Goal: Navigation & Orientation: Understand site structure

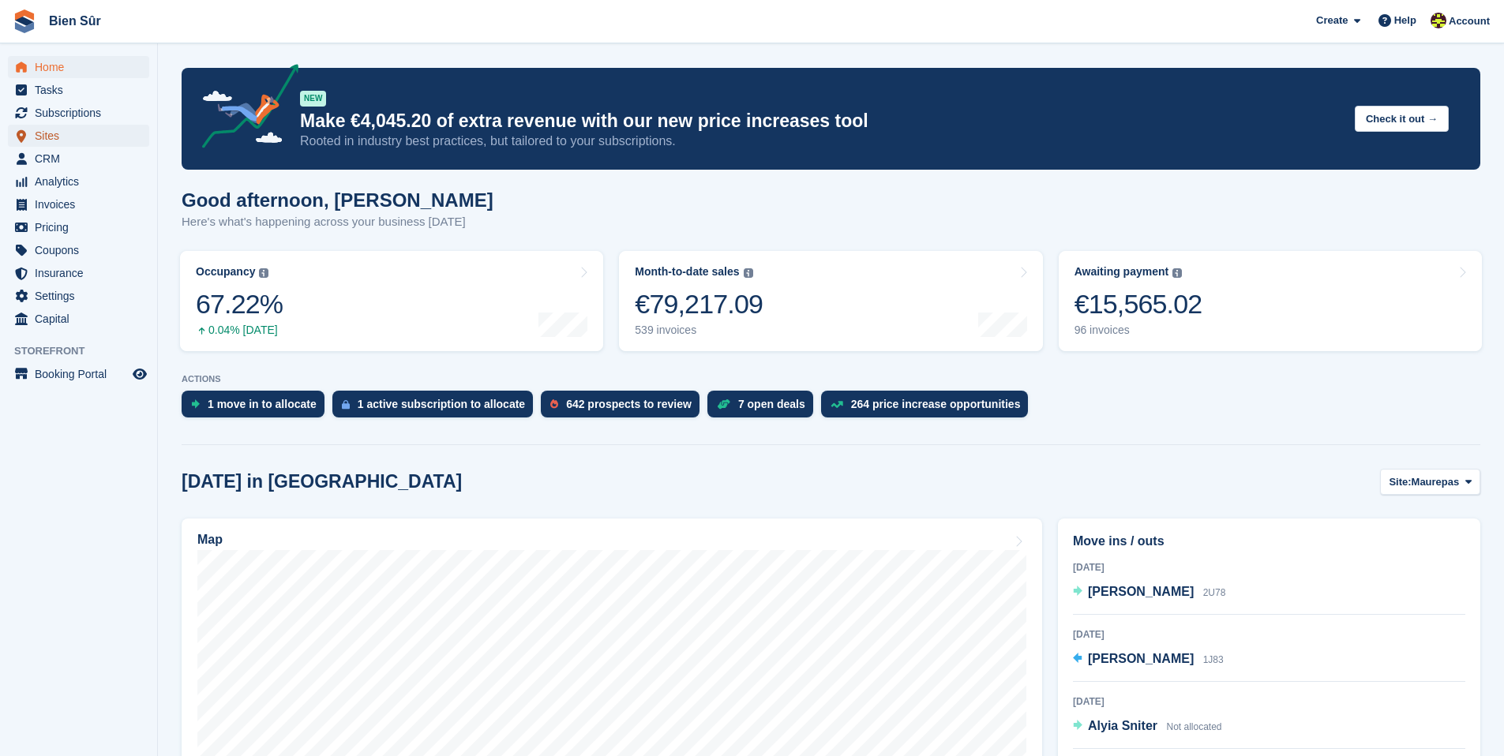
click at [78, 130] on span "Sites" at bounding box center [82, 136] width 95 height 22
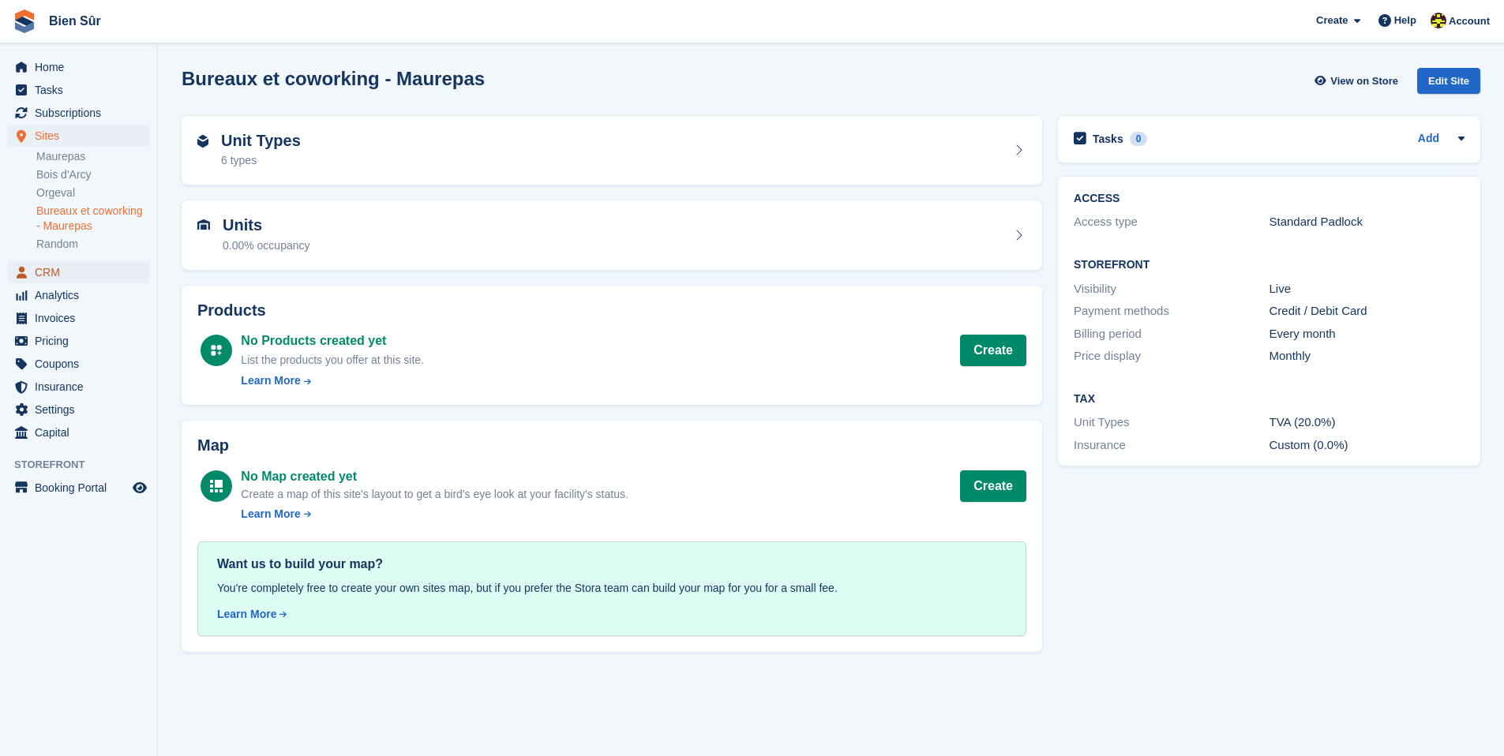
click at [88, 272] on span "CRM" at bounding box center [82, 272] width 95 height 22
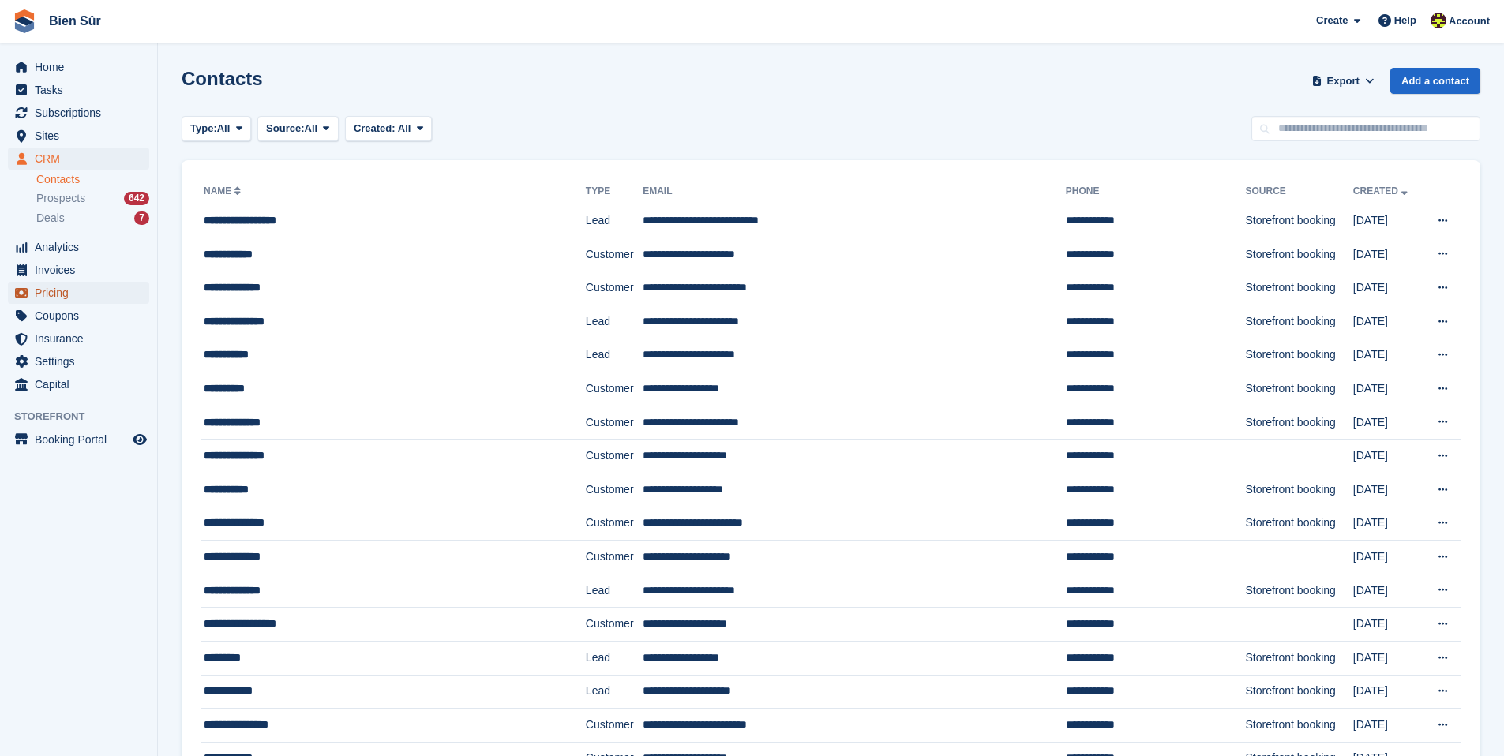
click at [88, 299] on span "Pricing" at bounding box center [82, 293] width 95 height 22
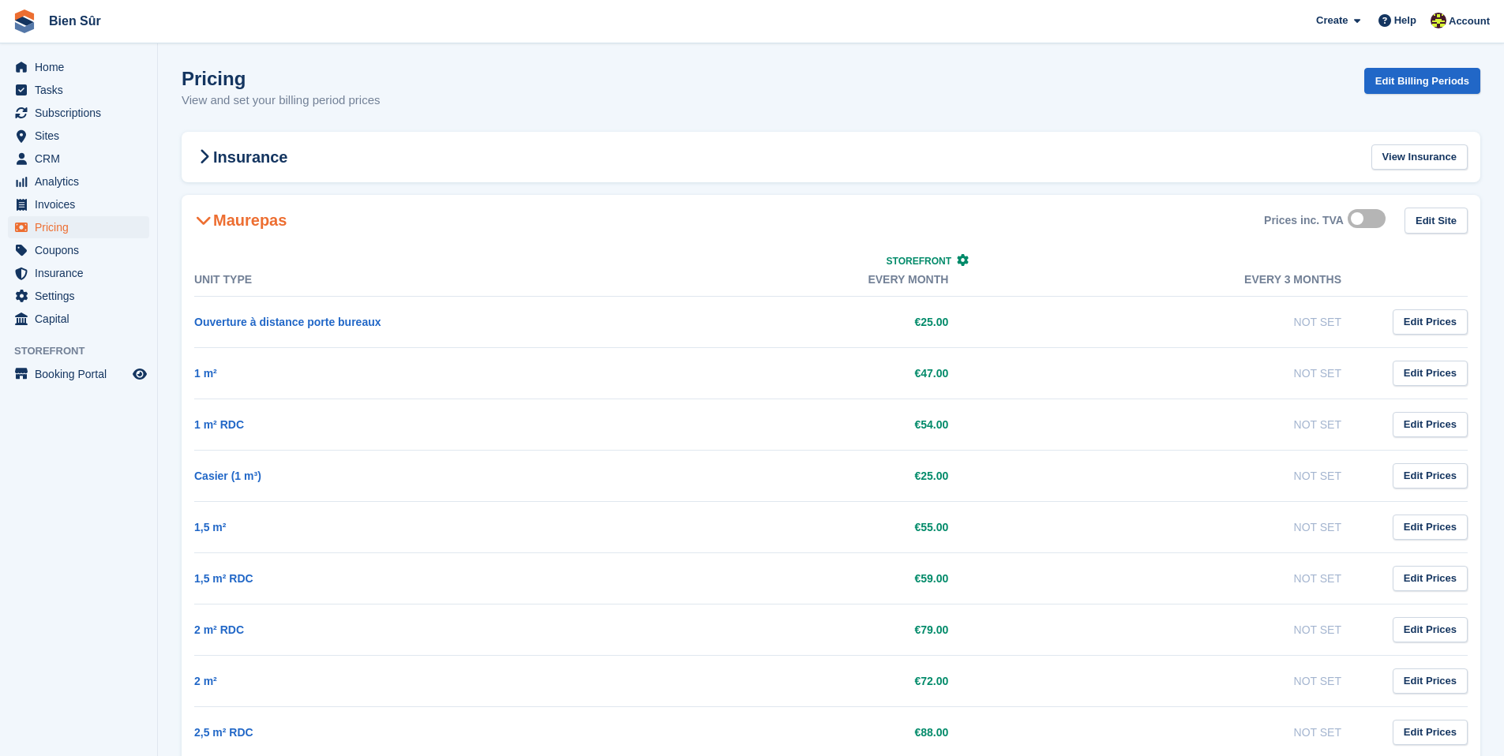
click at [204, 216] on icon at bounding box center [204, 220] width 16 height 16
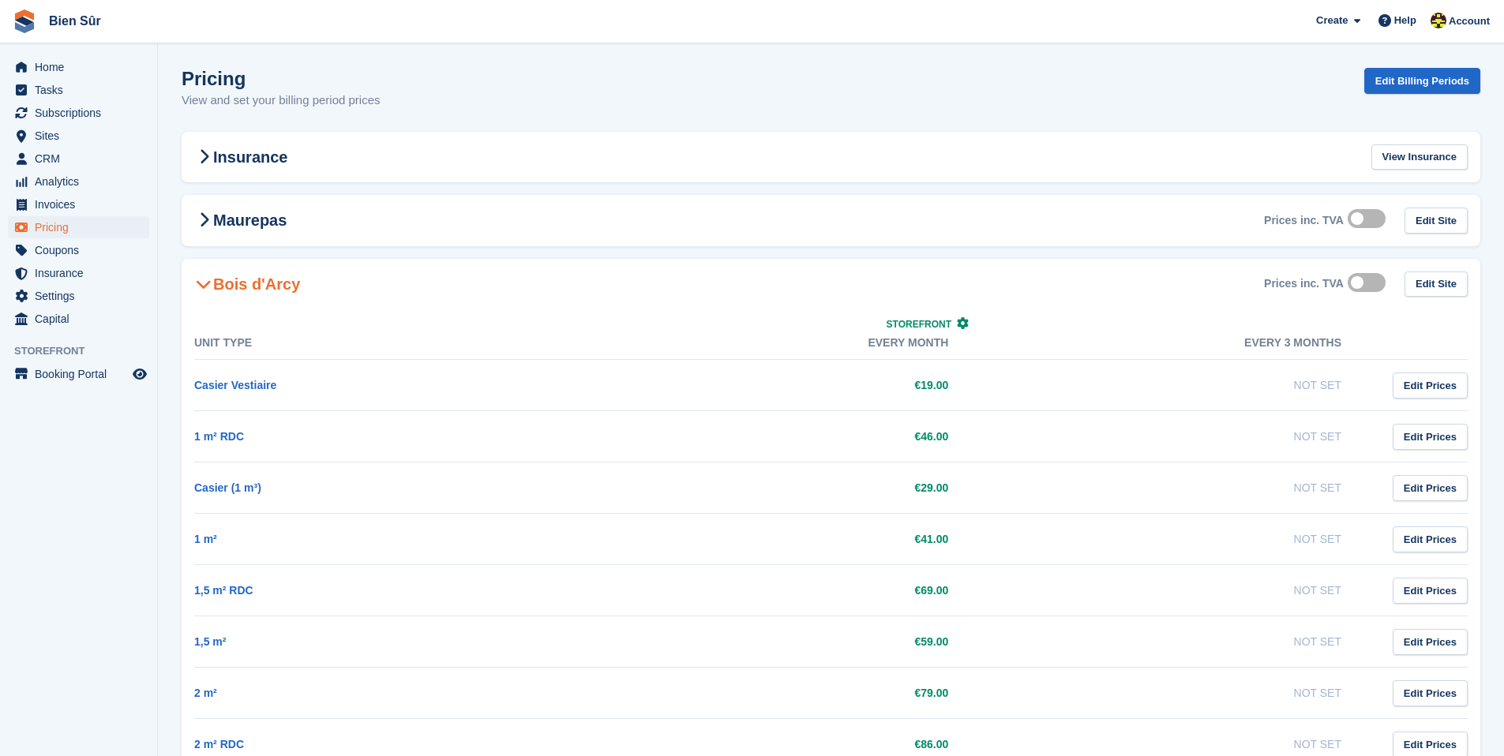
click at [208, 276] on icon at bounding box center [204, 284] width 16 height 16
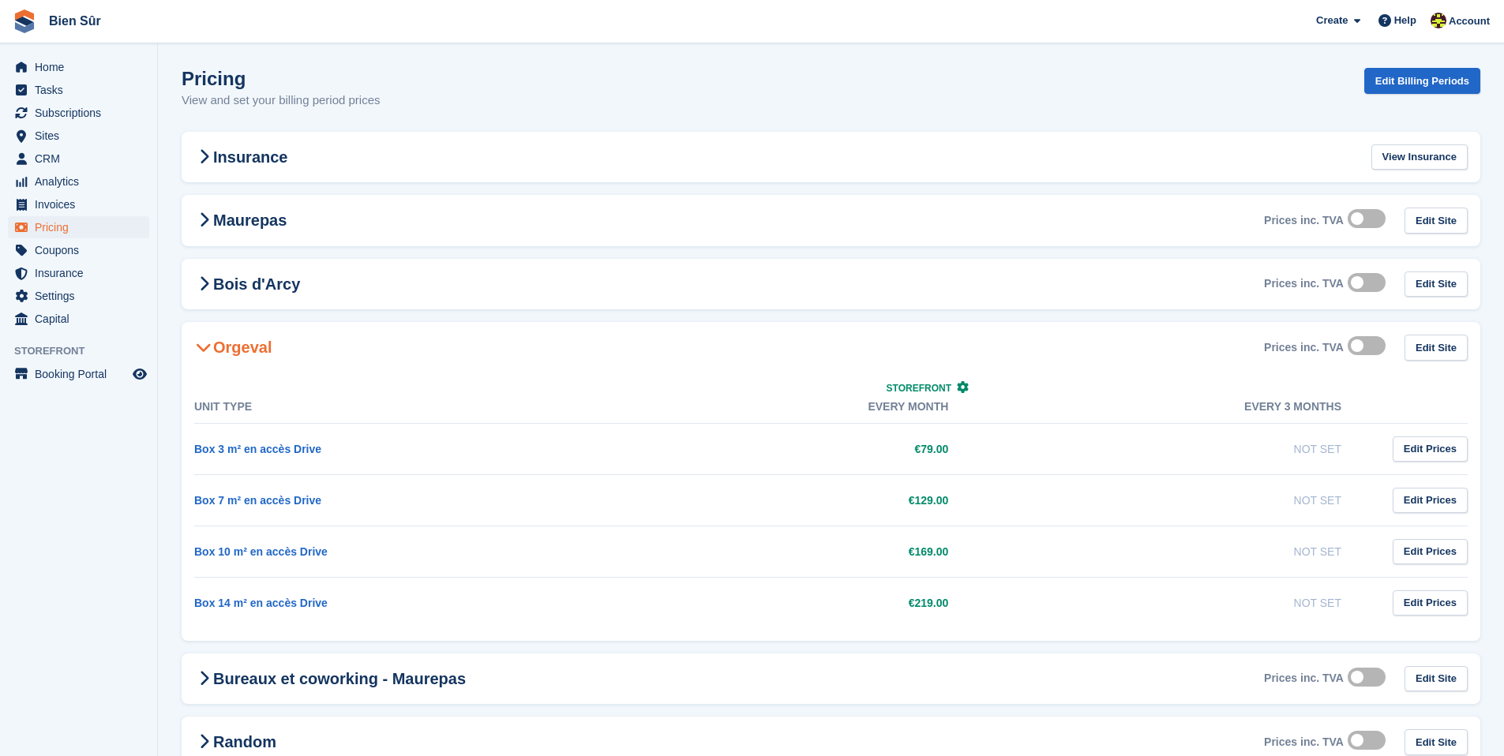
click at [208, 347] on icon at bounding box center [204, 348] width 16 height 16
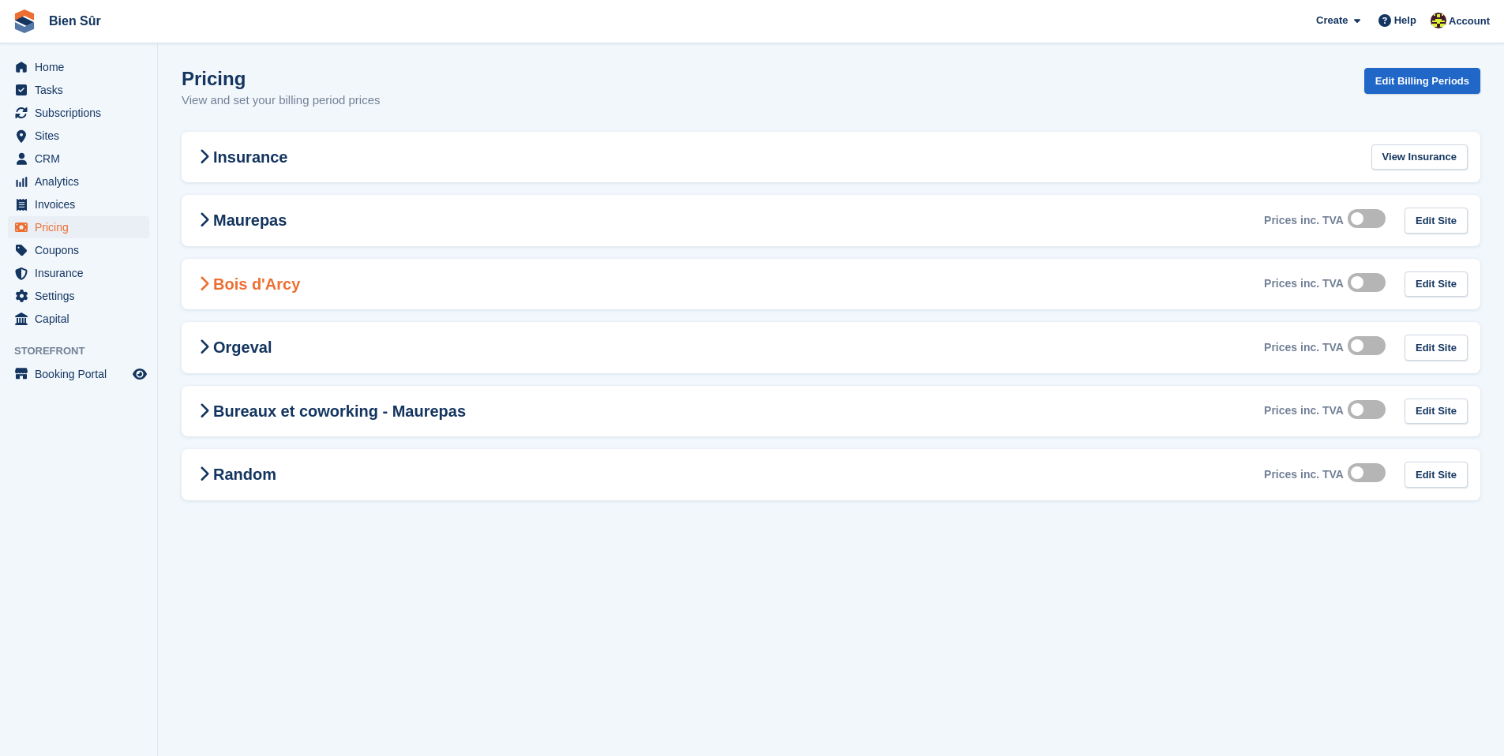
click at [204, 285] on icon at bounding box center [204, 284] width 10 height 16
